Goal: Task Accomplishment & Management: Use online tool/utility

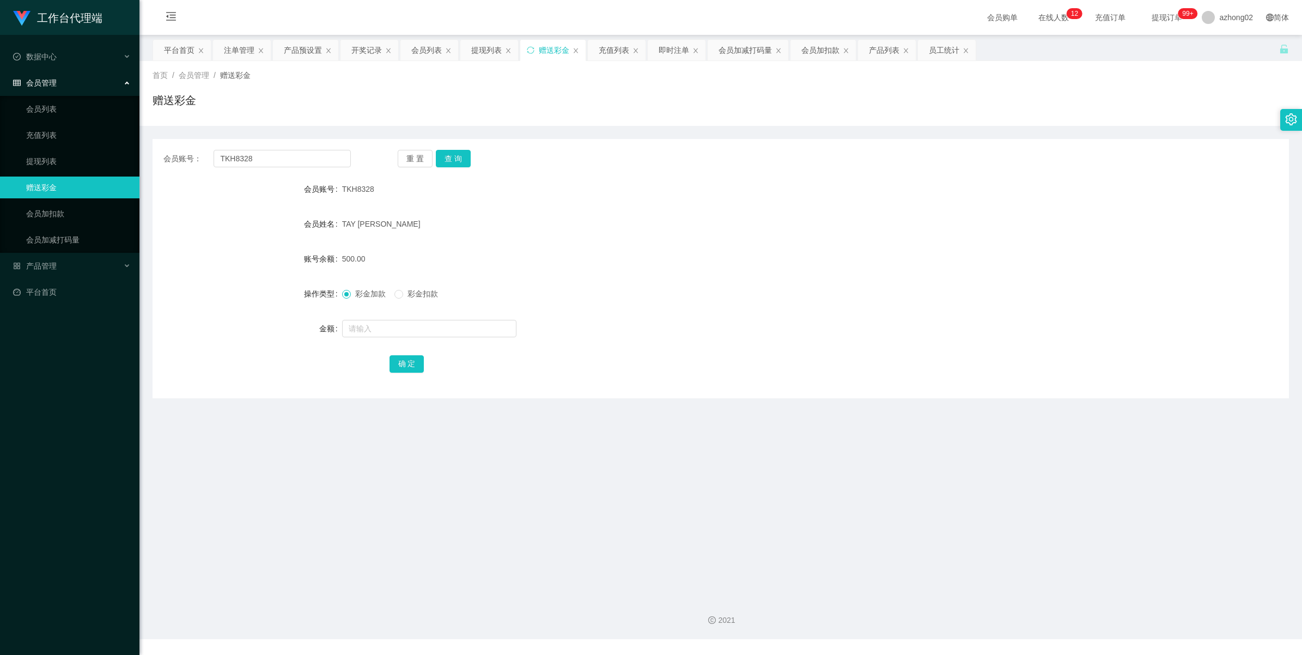
click at [271, 158] on input "TKH8328" at bounding box center [282, 158] width 137 height 17
type input "Pdn9682"
drag, startPoint x: 452, startPoint y: 159, endPoint x: 452, endPoint y: 178, distance: 18.5
click at [452, 159] on button "查 询" at bounding box center [453, 158] width 35 height 17
click at [458, 167] on button "查 询" at bounding box center [453, 158] width 35 height 17
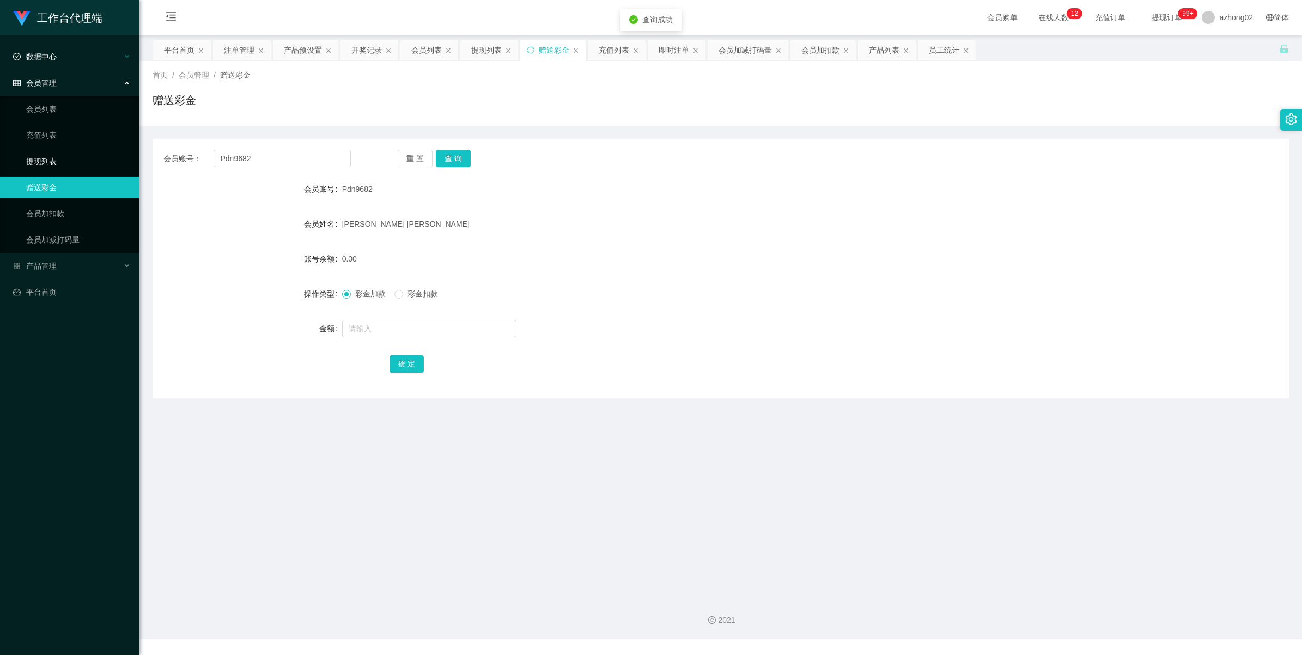
drag, startPoint x: 33, startPoint y: 159, endPoint x: 41, endPoint y: 56, distance: 103.3
click at [33, 160] on link "提现列表" at bounding box center [78, 161] width 105 height 22
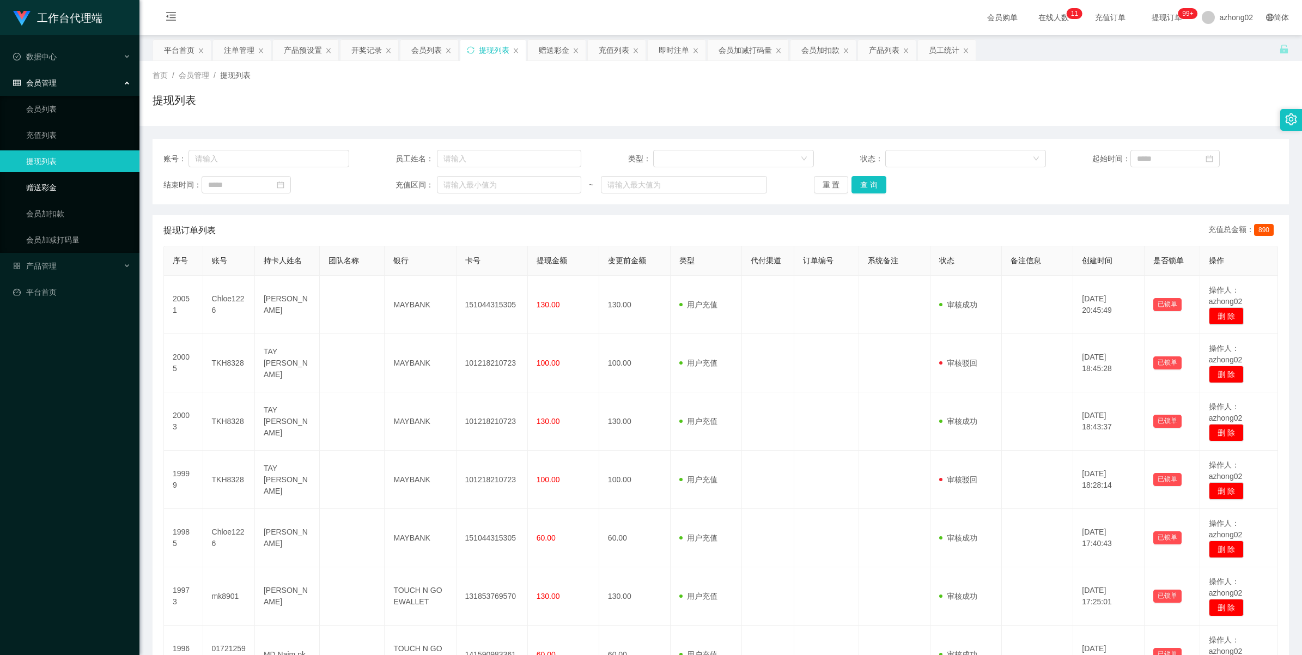
click at [40, 178] on link "赠送彩金" at bounding box center [78, 188] width 105 height 22
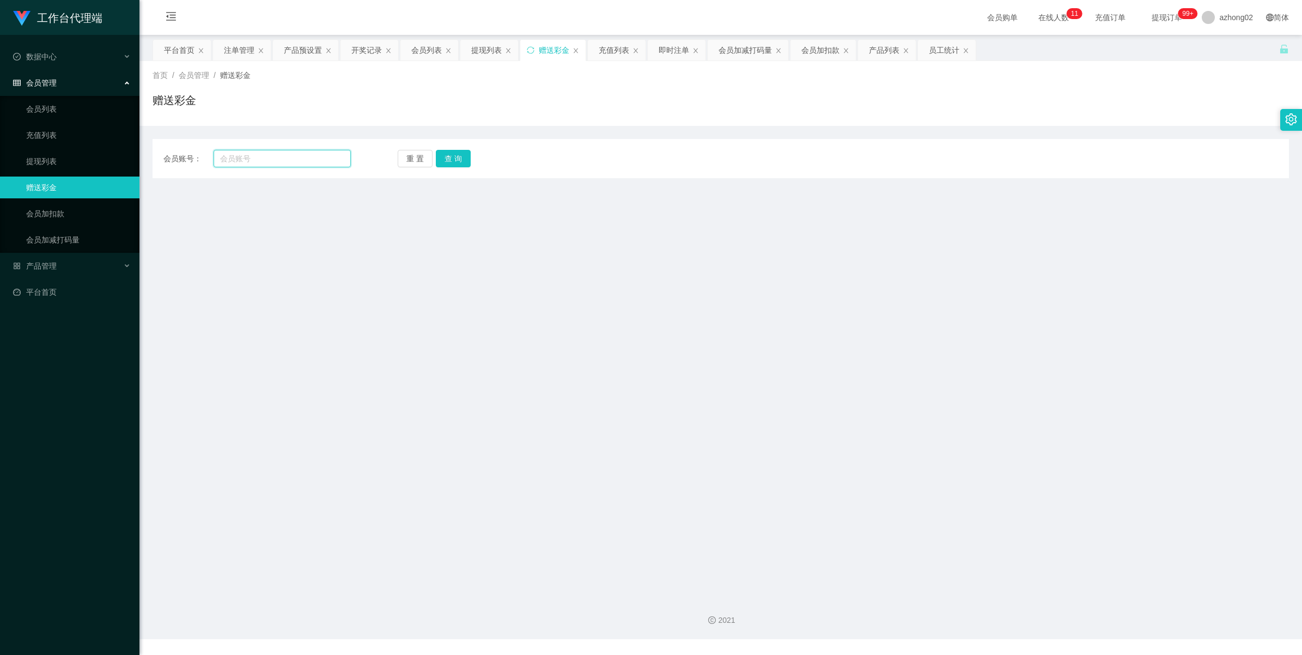
click at [241, 162] on input "text" at bounding box center [282, 158] width 137 height 17
paste input "0175892431"
type input "0175892431"
drag, startPoint x: 451, startPoint y: 155, endPoint x: 481, endPoint y: 165, distance: 30.8
click at [453, 155] on button "查 询" at bounding box center [453, 158] width 35 height 17
